Goal: Task Accomplishment & Management: Manage account settings

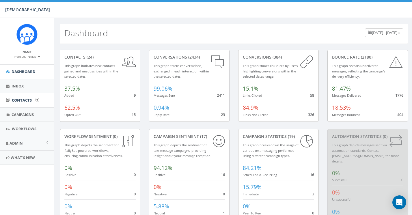
click at [21, 99] on span "Contacts" at bounding box center [22, 100] width 20 height 5
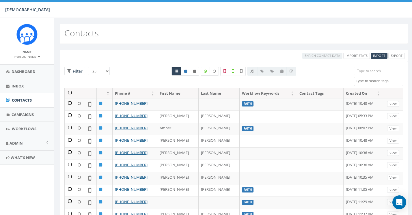
select select
click at [366, 70] on input "search" at bounding box center [378, 71] width 49 height 9
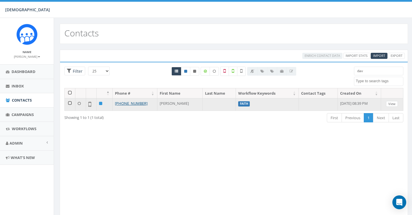
type input "dav"
click at [395, 103] on link "View" at bounding box center [392, 104] width 12 height 6
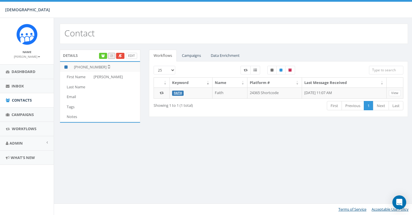
click at [132, 55] on link "Edit" at bounding box center [131, 56] width 11 height 6
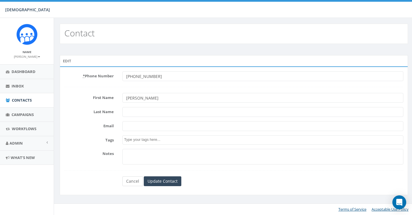
click at [129, 180] on link "Cancel" at bounding box center [132, 181] width 21 height 10
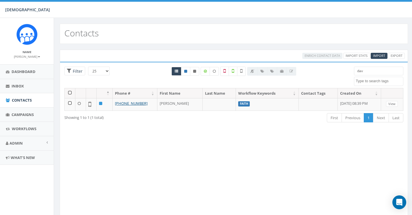
select select
click at [372, 69] on input "dav" at bounding box center [378, 71] width 49 height 9
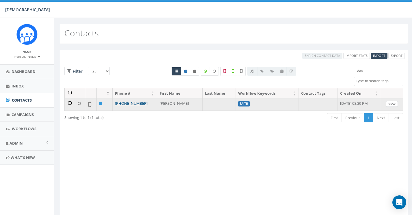
click at [396, 104] on link "View" at bounding box center [392, 104] width 12 height 6
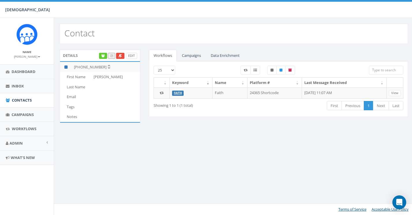
click at [132, 53] on link "Edit" at bounding box center [131, 56] width 11 height 6
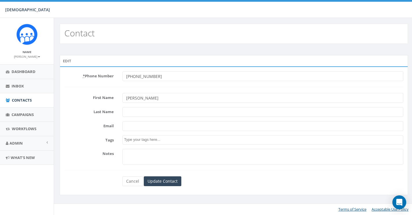
type input "[PERSON_NAME]"
click at [161, 182] on input "Update Contact" at bounding box center [163, 181] width 38 height 10
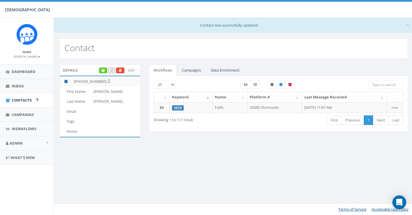
click at [18, 100] on span "Contacts" at bounding box center [22, 100] width 20 height 5
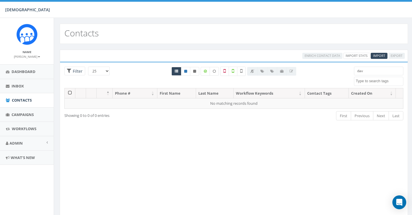
select select
click at [385, 72] on input "dav" at bounding box center [378, 71] width 49 height 9
type input "d"
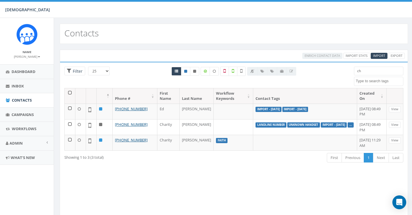
type input "c"
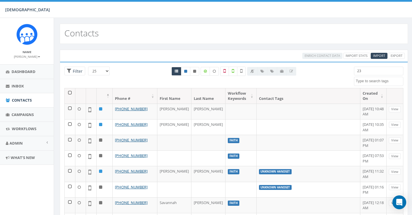
type input "2"
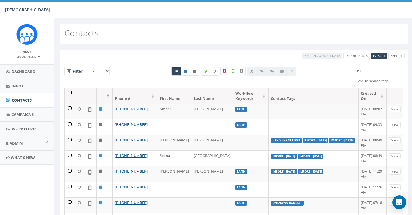
type input "6"
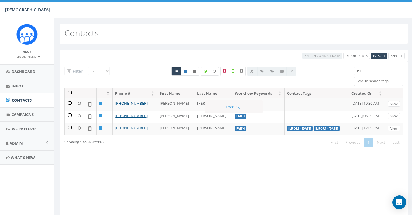
type input "6"
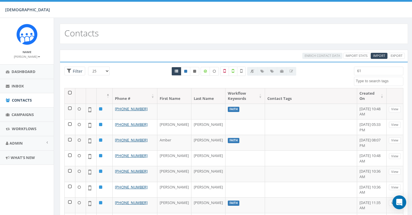
type input "6"
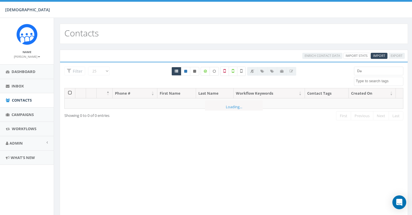
type input "D"
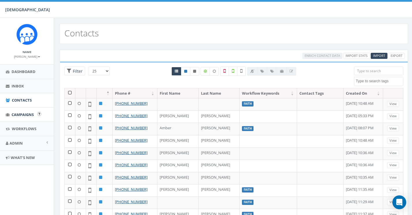
click at [16, 112] on span "Campaigns" at bounding box center [23, 114] width 22 height 5
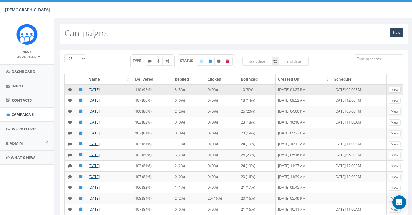
click at [398, 89] on link "View" at bounding box center [395, 90] width 12 height 6
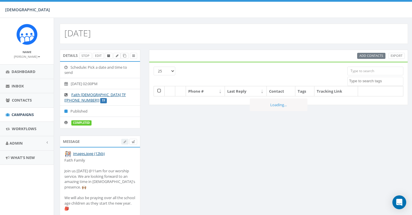
select select
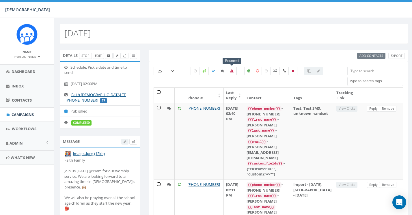
click at [233, 70] on icon at bounding box center [231, 70] width 3 height 3
checkbox input "true"
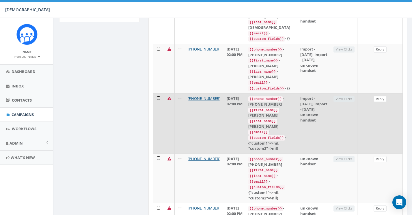
scroll to position [230, 1]
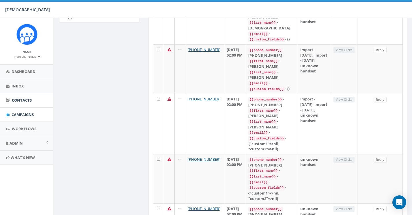
click at [23, 99] on span "Contacts" at bounding box center [22, 100] width 20 height 5
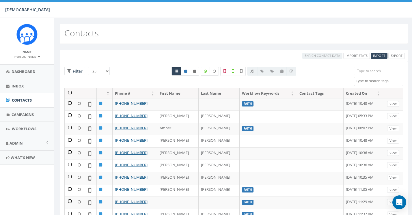
select select
click at [363, 71] on input "search" at bounding box center [378, 71] width 49 height 9
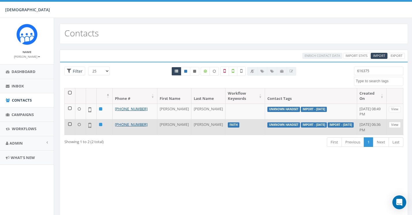
type input "616375"
click at [397, 124] on link "View" at bounding box center [395, 125] width 12 height 6
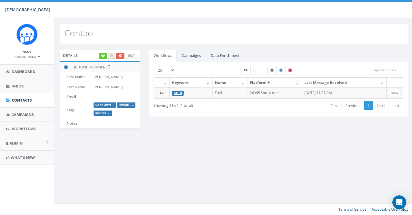
click at [121, 55] on icon at bounding box center [120, 55] width 4 height 3
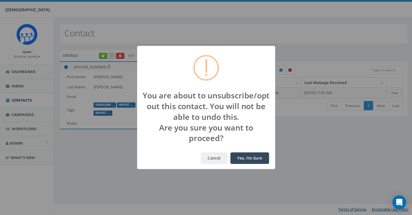
click at [258, 159] on button "Yes, I'm Sure" at bounding box center [249, 159] width 39 height 12
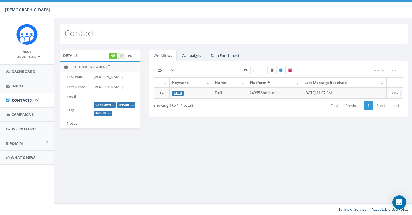
click at [22, 98] on span "Contacts" at bounding box center [22, 100] width 20 height 5
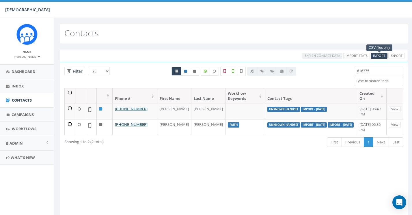
select select
click at [384, 55] on span "Import" at bounding box center [379, 55] width 12 height 4
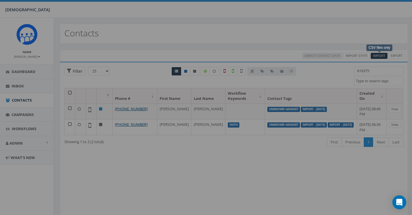
select select
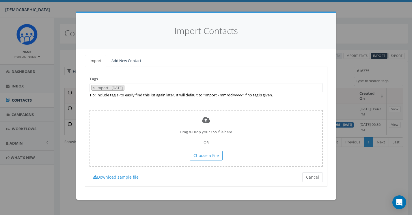
click at [127, 59] on link "Add New Contact" at bounding box center [126, 61] width 39 height 12
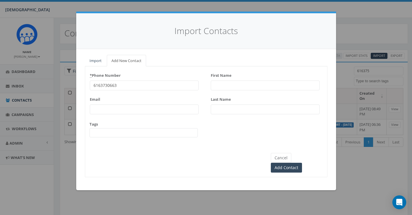
type input "6163730663"
click at [255, 84] on input "Edward" at bounding box center [265, 86] width 109 height 10
type input "Eddie"
type input "Meekhof"
click at [302, 163] on input "Add Contact" at bounding box center [286, 168] width 31 height 10
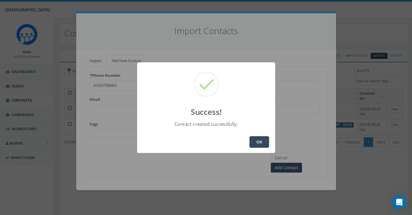
click at [260, 137] on button "OK" at bounding box center [260, 142] width 20 height 12
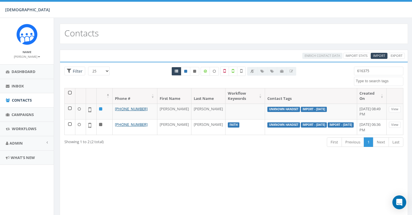
select select
click at [25, 98] on span "Contacts" at bounding box center [22, 100] width 20 height 5
select select
click at [382, 70] on input "616375" at bounding box center [378, 71] width 49 height 9
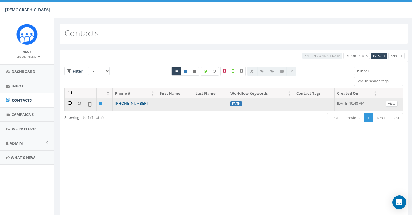
type input "616381"
click at [395, 103] on link "View" at bounding box center [392, 104] width 12 height 6
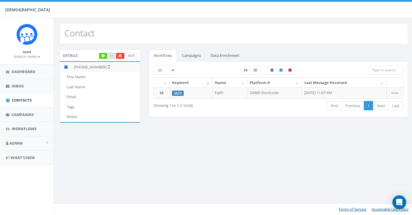
click at [132, 55] on link "Edit" at bounding box center [131, 56] width 11 height 6
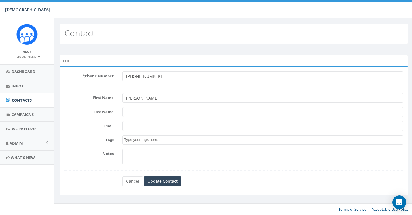
type input "[PERSON_NAME]"
click at [162, 181] on input "Update Contact" at bounding box center [163, 181] width 38 height 10
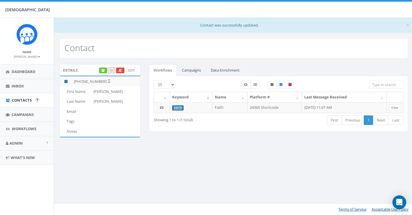
click at [23, 98] on span "Contacts" at bounding box center [22, 100] width 20 height 5
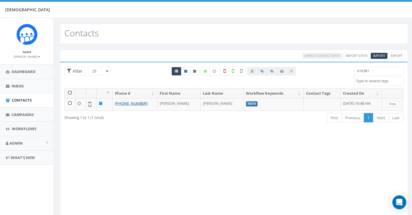
select select
click at [376, 72] on input "616381" at bounding box center [378, 71] width 49 height 9
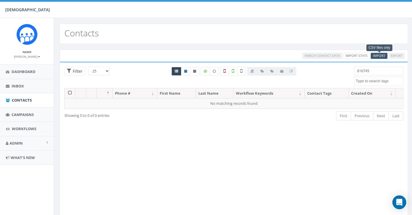
type input "616745"
click at [376, 55] on span "Import" at bounding box center [379, 55] width 12 height 4
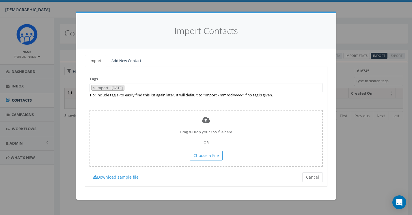
click at [131, 60] on link "Add New Contact" at bounding box center [126, 61] width 39 height 12
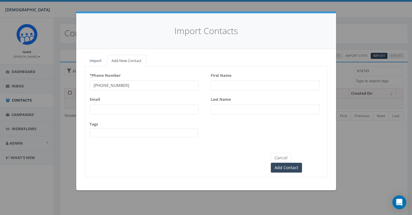
type input "616-745-5210"
type input "David"
type input "Turnbell"
click at [302, 163] on input "Add Contact" at bounding box center [286, 168] width 31 height 10
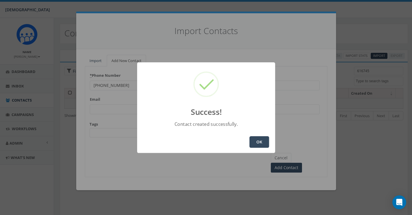
click at [259, 143] on button "OK" at bounding box center [260, 142] width 20 height 12
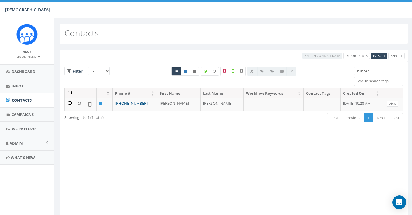
select select
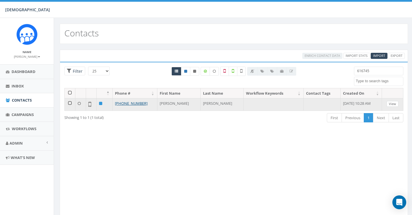
click at [395, 102] on link "View" at bounding box center [393, 104] width 12 height 6
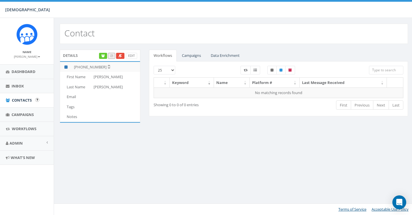
click at [19, 98] on span "Contacts" at bounding box center [22, 100] width 20 height 5
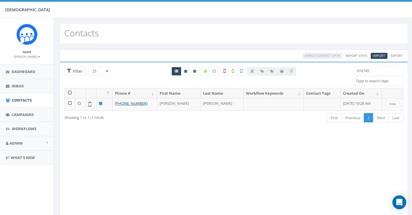
select select
click at [382, 73] on input "616745" at bounding box center [378, 71] width 49 height 9
type input "6"
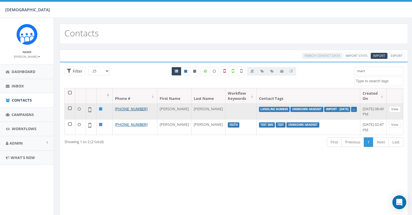
type input "mart"
click at [400, 108] on link "View" at bounding box center [395, 109] width 12 height 6
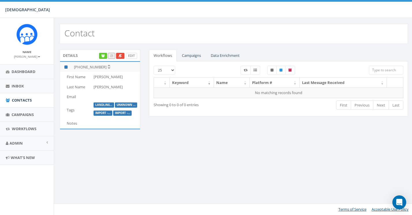
click at [135, 54] on link "Edit" at bounding box center [131, 56] width 11 height 6
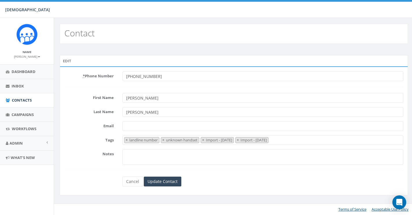
select select "landline number"
type input "+13072310283"
click at [157, 183] on input "Update Contact" at bounding box center [163, 182] width 38 height 10
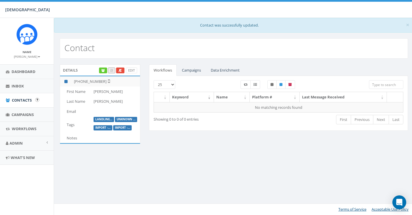
click at [23, 98] on span "Contacts" at bounding box center [22, 100] width 20 height 5
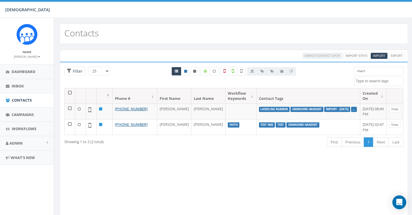
select select
click at [25, 101] on span "Contacts" at bounding box center [22, 100] width 20 height 5
select select
click at [375, 70] on input "mart" at bounding box center [378, 71] width 49 height 9
type input "m"
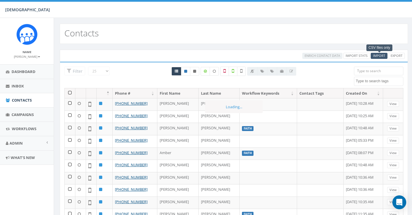
click at [376, 55] on span "Import" at bounding box center [379, 55] width 12 height 4
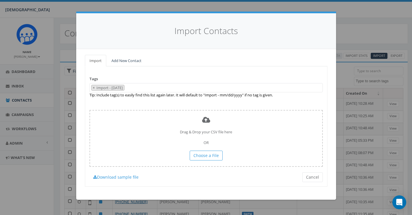
click at [134, 61] on link "Add New Contact" at bounding box center [126, 61] width 39 height 12
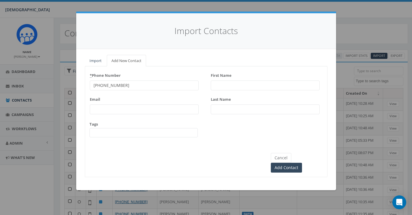
type input "616-822-5696"
type input "[PERSON_NAME]"
type input "Villa"
click at [302, 163] on input "Add Contact" at bounding box center [286, 168] width 31 height 10
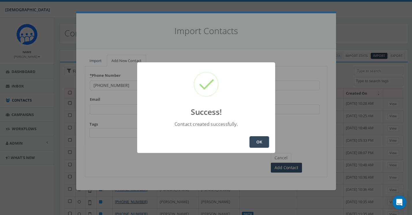
click at [262, 141] on button "OK" at bounding box center [260, 142] width 20 height 12
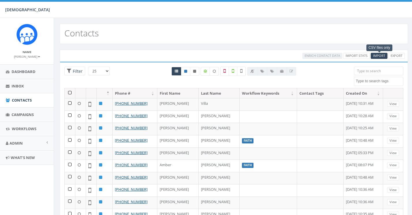
select select
click at [382, 55] on span "Import" at bounding box center [379, 55] width 12 height 4
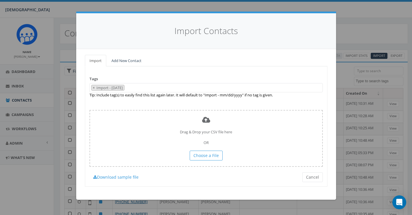
click at [133, 60] on link "Add New Contact" at bounding box center [126, 61] width 39 height 12
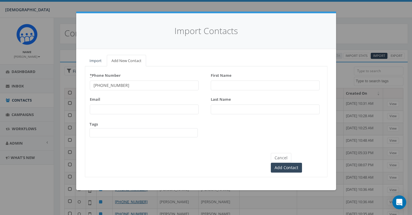
type input "616-826-3989"
type input "[PERSON_NAME]"
type input "Kadzban"
click at [302, 163] on input "Add Contact" at bounding box center [286, 168] width 31 height 10
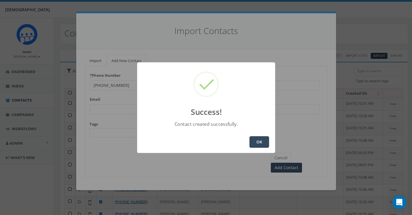
click at [258, 142] on button "OK" at bounding box center [260, 142] width 20 height 12
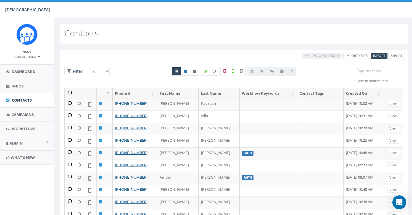
select select
click at [186, 69] on link at bounding box center [185, 71] width 9 height 9
radio input "true"
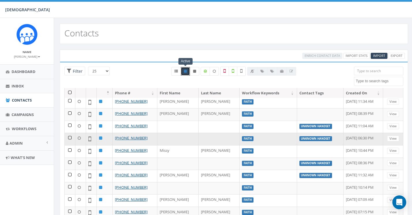
scroll to position [186, 0]
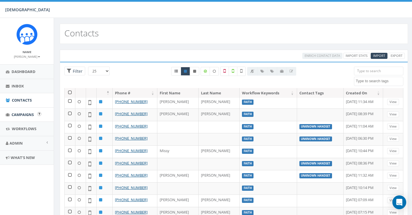
click at [29, 113] on span "Campaigns" at bounding box center [23, 114] width 22 height 5
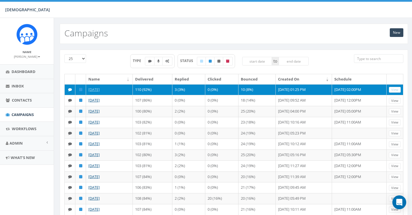
click at [399, 89] on link "View" at bounding box center [395, 90] width 12 height 6
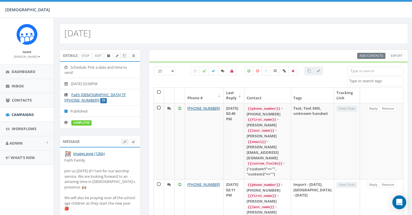
select select
click at [234, 70] on label at bounding box center [232, 71] width 10 height 9
checkbox input "true"
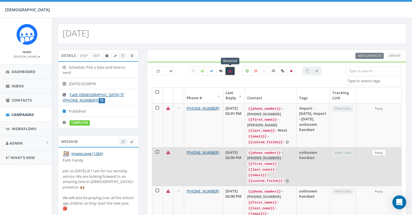
scroll to position [0, 2]
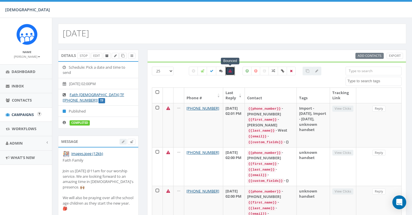
click at [27, 113] on span "Campaigns" at bounding box center [23, 114] width 22 height 5
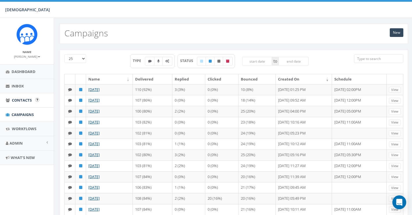
click at [19, 98] on span "Contacts" at bounding box center [22, 100] width 20 height 5
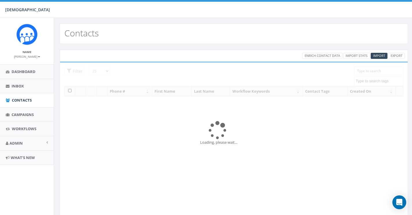
select select
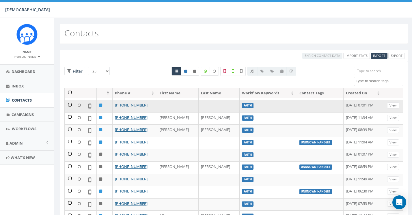
scroll to position [172, 0]
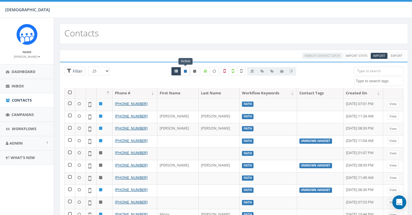
click at [186, 71] on icon at bounding box center [185, 71] width 3 height 3
radio input "true"
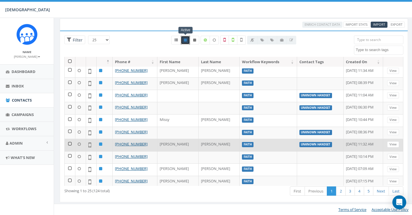
scroll to position [31, 0]
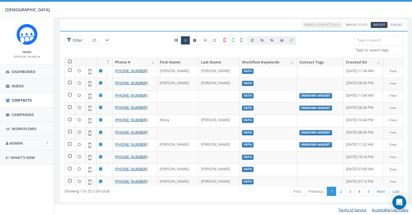
click at [39, 57] on b at bounding box center [39, 56] width 2 height 1
click at [19, 72] on link "Sign Out" at bounding box center [29, 72] width 46 height 7
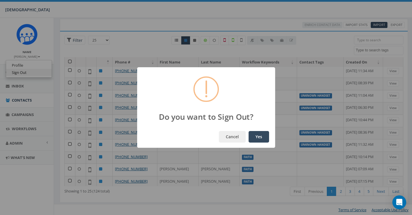
click at [259, 137] on button "Yes" at bounding box center [259, 137] width 21 height 12
